Goal: Check status: Check status

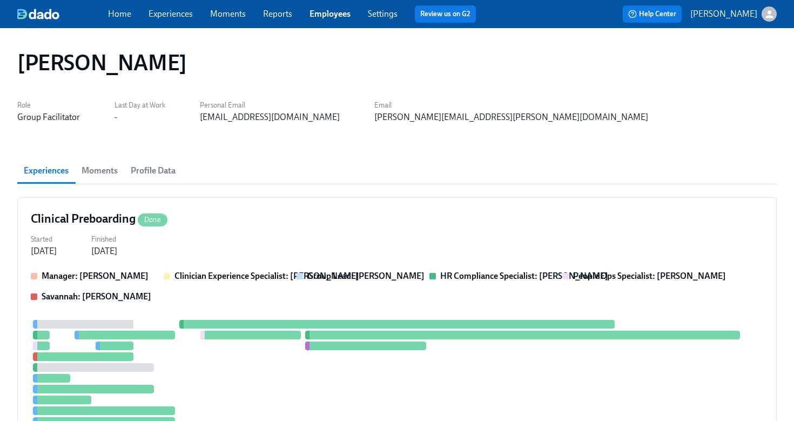
scroll to position [305, 0]
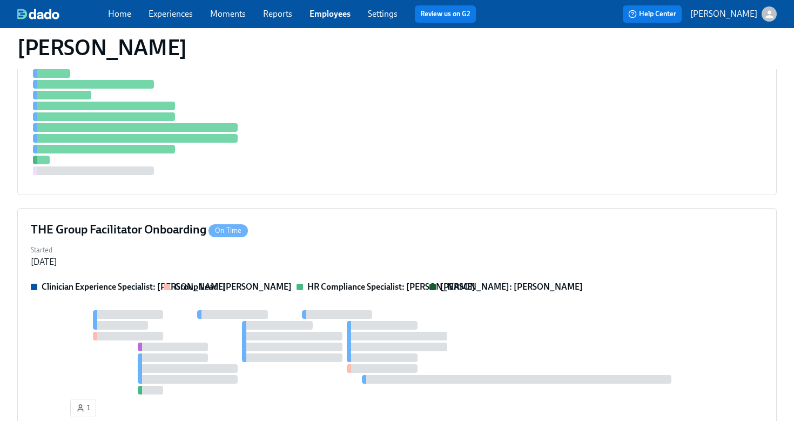
click at [340, 18] on link "Employees" at bounding box center [329, 14] width 41 height 10
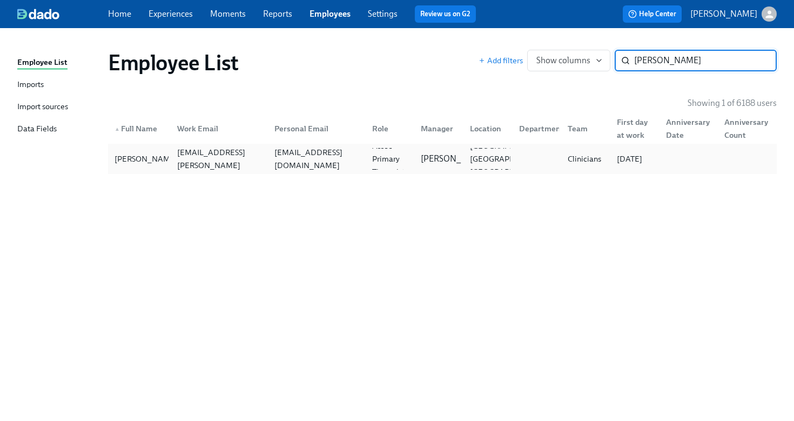
type input "jessica longo"
click at [359, 163] on div "jessglongo@gmail.com" at bounding box center [316, 159] width 93 height 26
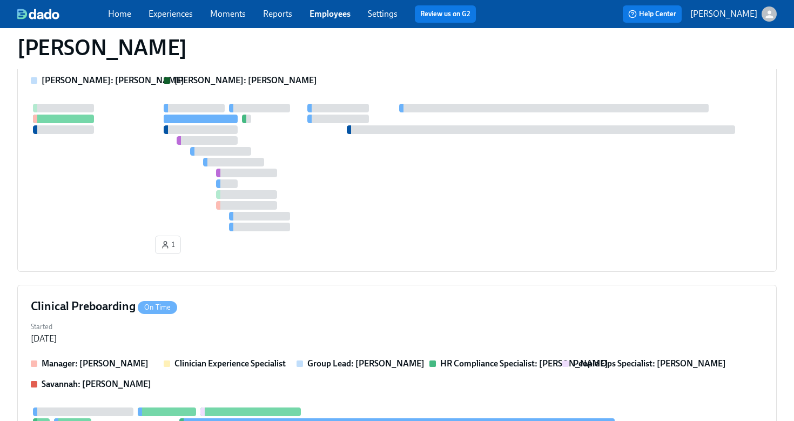
scroll to position [568, 0]
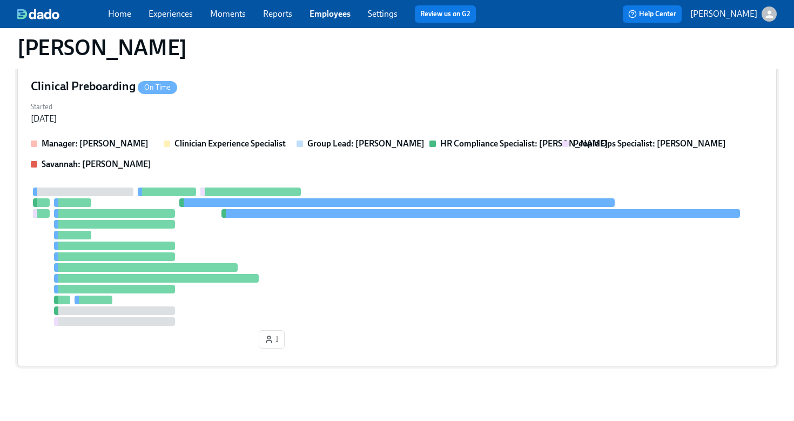
click at [388, 112] on div "Started Aug 04, 2025" at bounding box center [397, 112] width 732 height 26
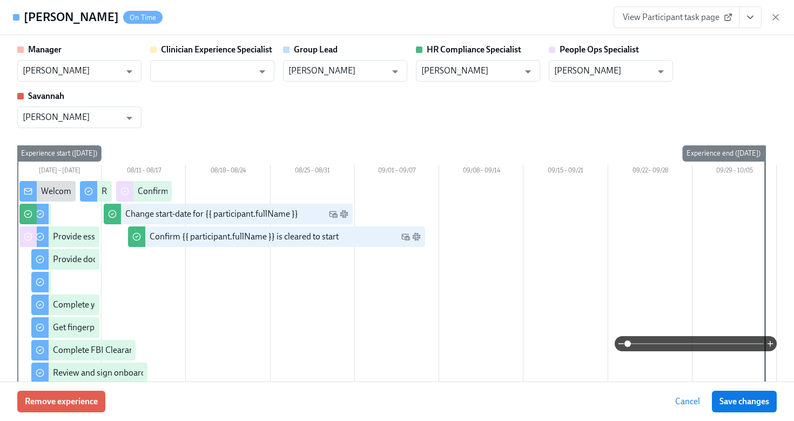
click at [752, 19] on icon "View task page" at bounding box center [750, 17] width 11 height 11
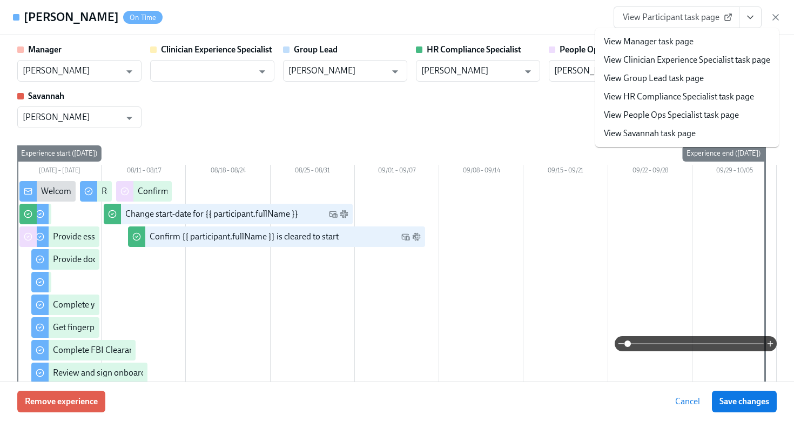
click at [700, 98] on link "View HR Compliance Specialist task page" at bounding box center [679, 97] width 150 height 12
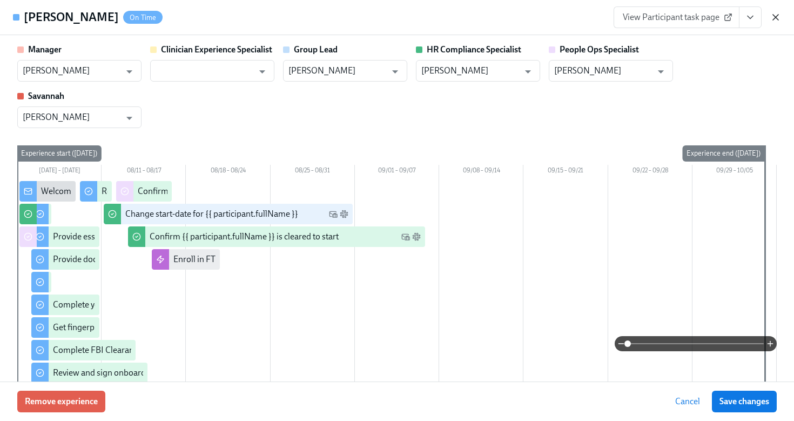
click at [773, 17] on icon "button" at bounding box center [775, 17] width 11 height 11
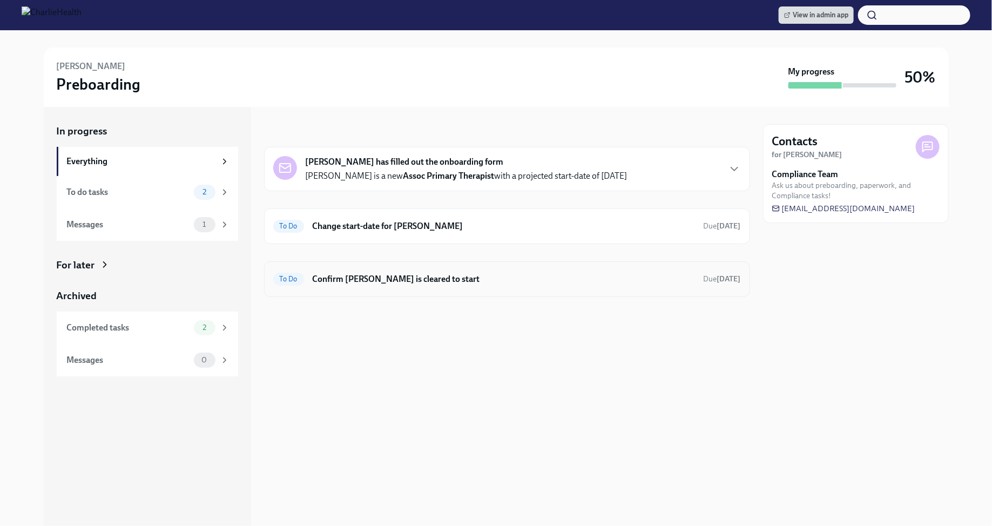
click at [599, 275] on h6 "Confirm [PERSON_NAME] is cleared to start" at bounding box center [504, 279] width 382 height 12
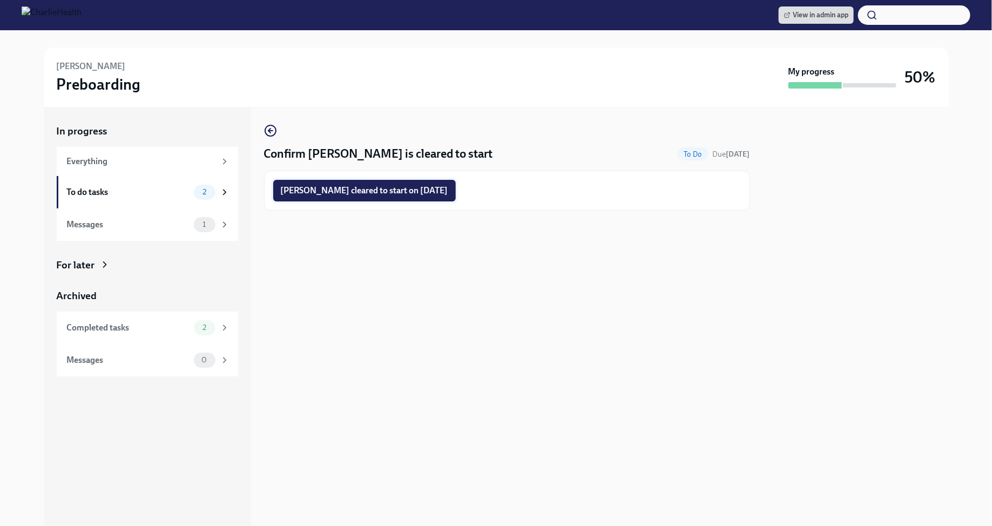
click at [429, 192] on span "[PERSON_NAME] cleared to start on [DATE]" at bounding box center [364, 190] width 167 height 11
